Goal: Task Accomplishment & Management: Use online tool/utility

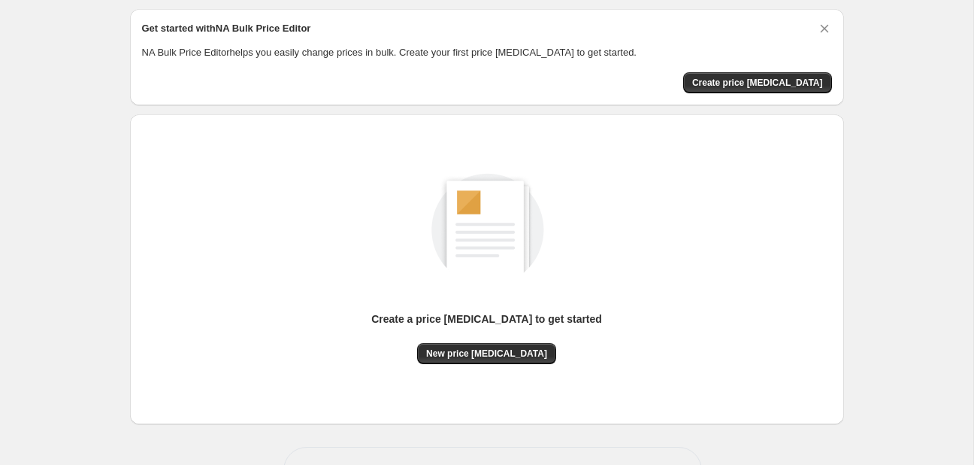
scroll to position [98, 0]
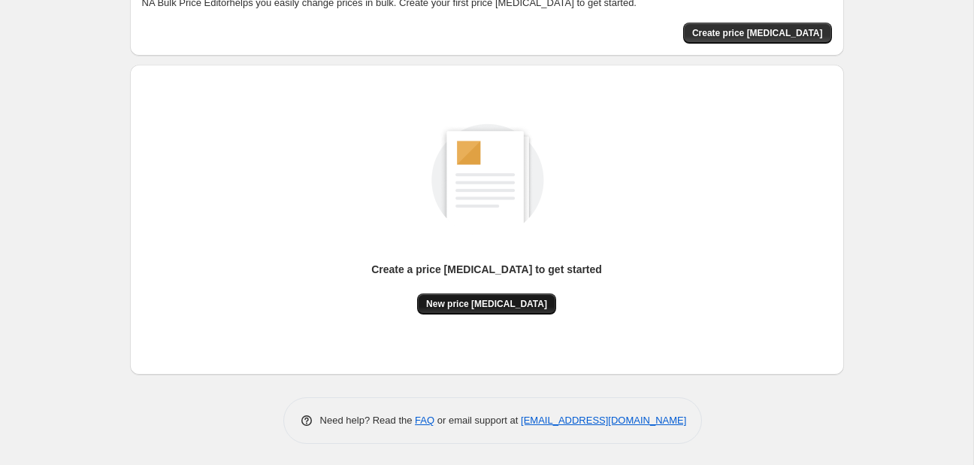
click at [471, 299] on span "New price change job" at bounding box center [486, 304] width 121 height 12
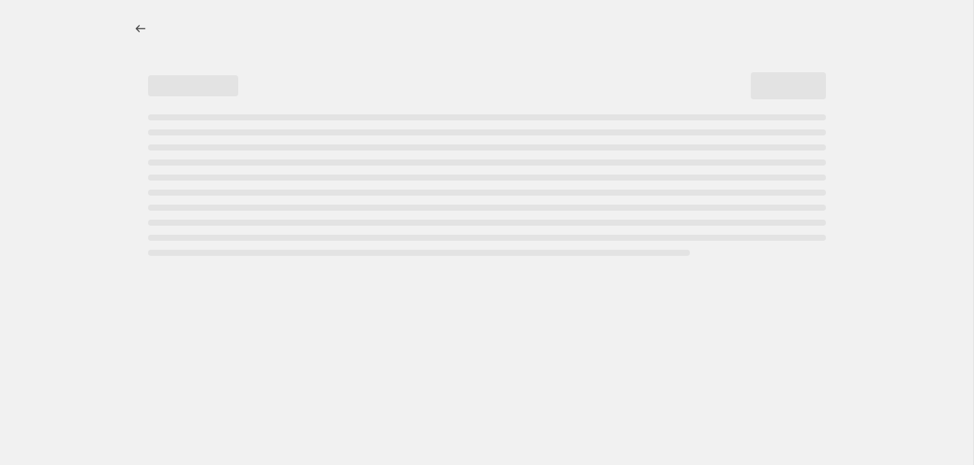
select select "percentage"
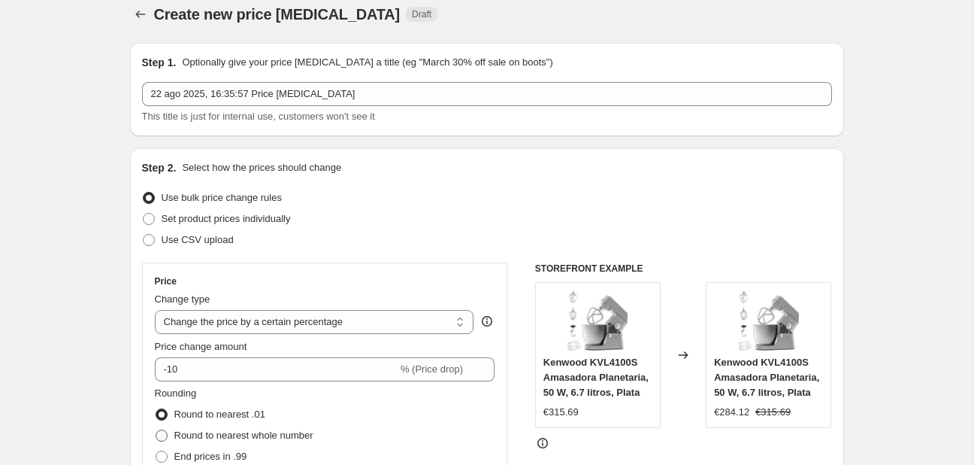
scroll to position [159, 0]
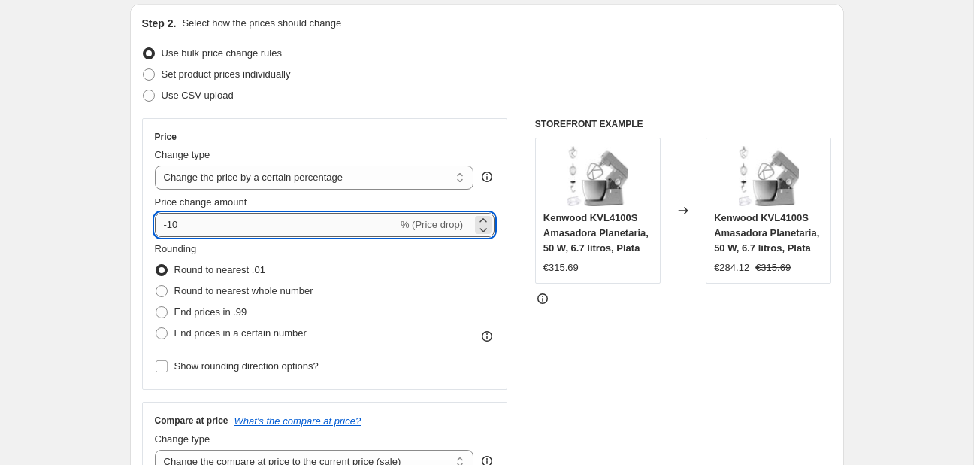
click at [260, 226] on input "-10" at bounding box center [276, 225] width 243 height 24
type input "-1"
type input "-2"
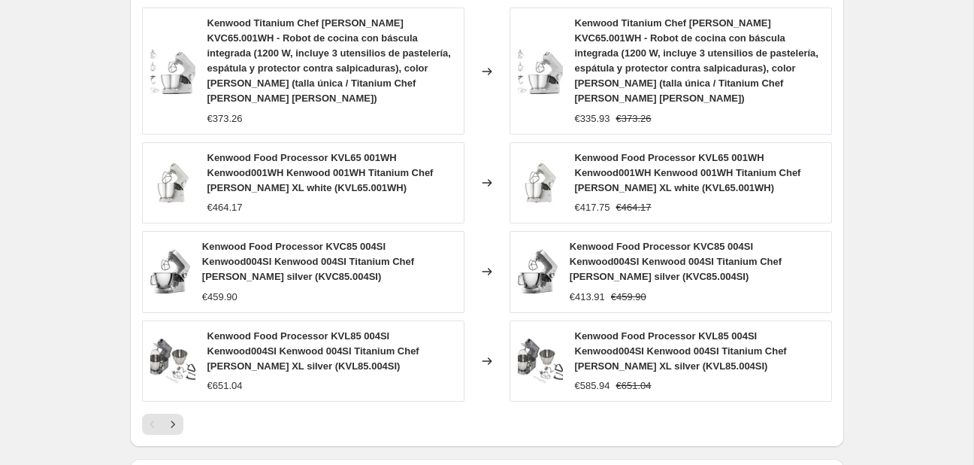
scroll to position [1151, 0]
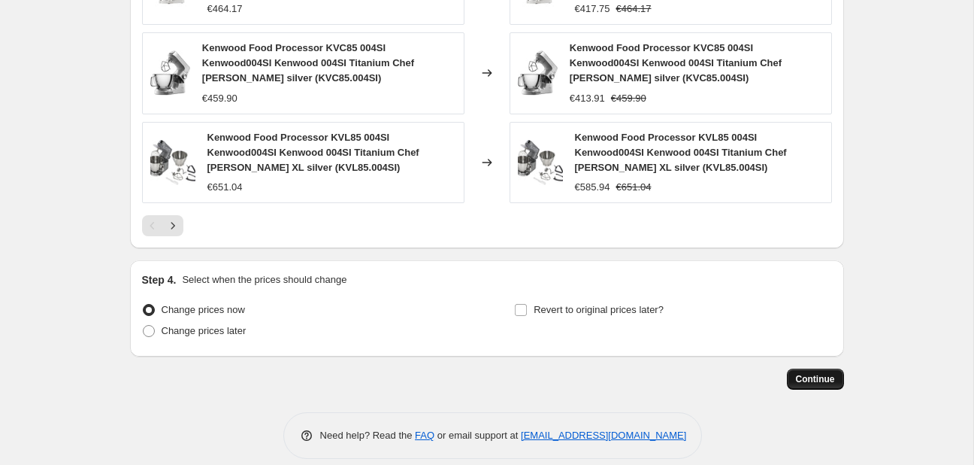
type input "-35"
click at [820, 373] on span "Continue" at bounding box center [815, 379] width 39 height 12
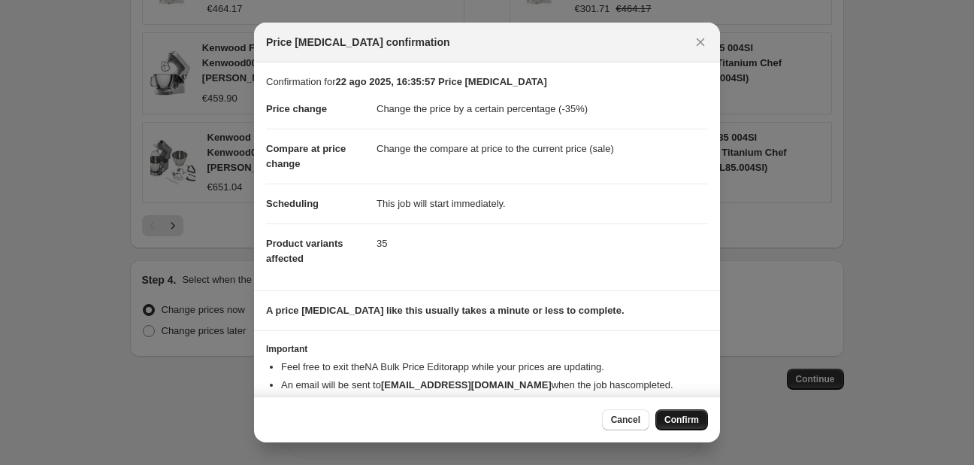
click at [678, 413] on button "Confirm" at bounding box center [682, 419] width 53 height 21
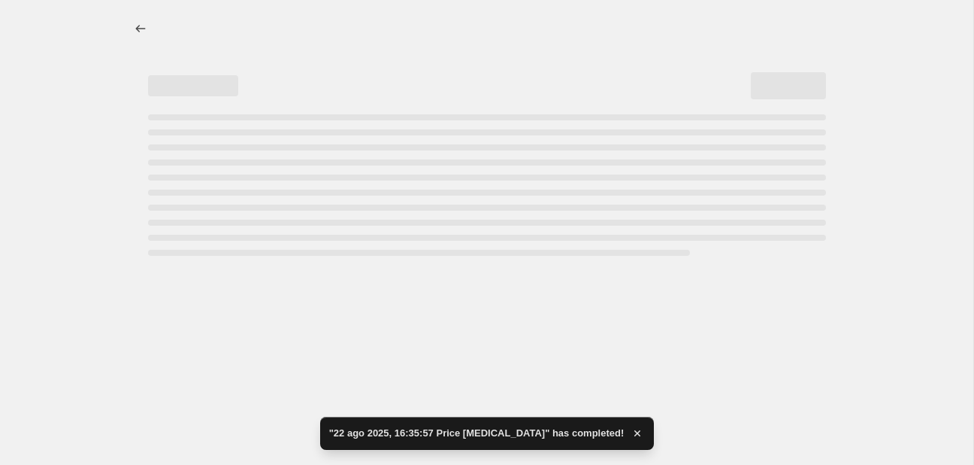
select select "percentage"
